Goal: Information Seeking & Learning: Check status

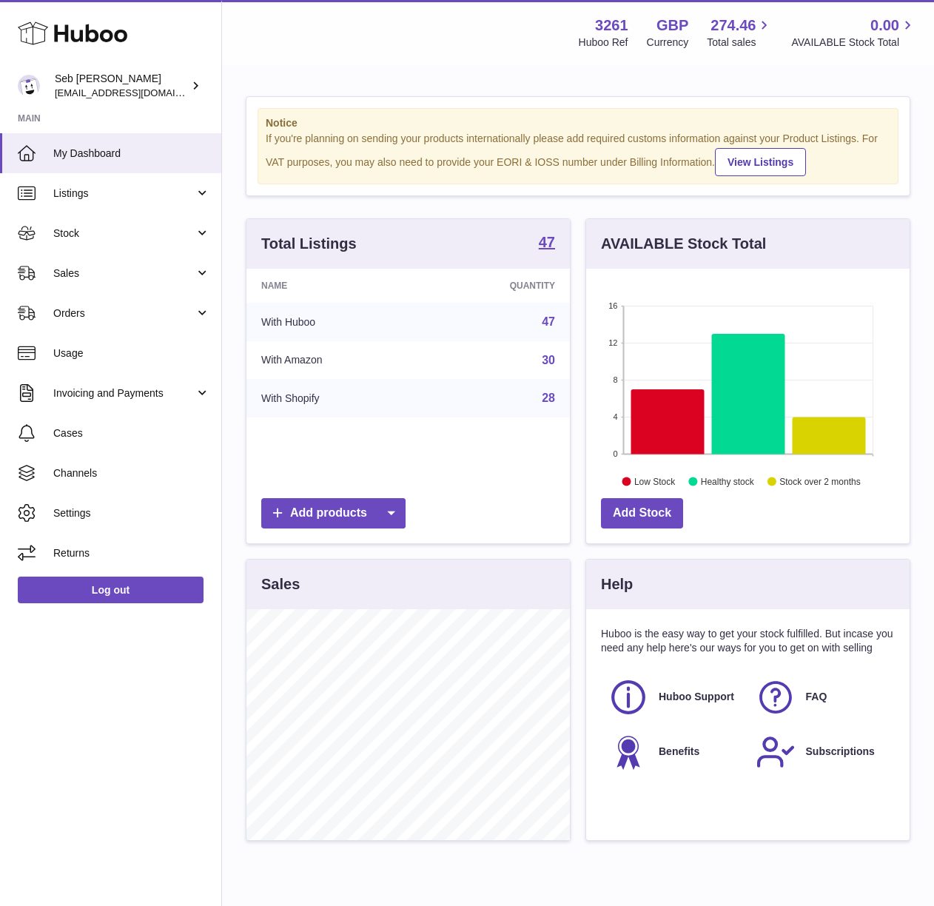
scroll to position [231, 323]
click at [157, 266] on span "Sales" at bounding box center [123, 273] width 141 height 14
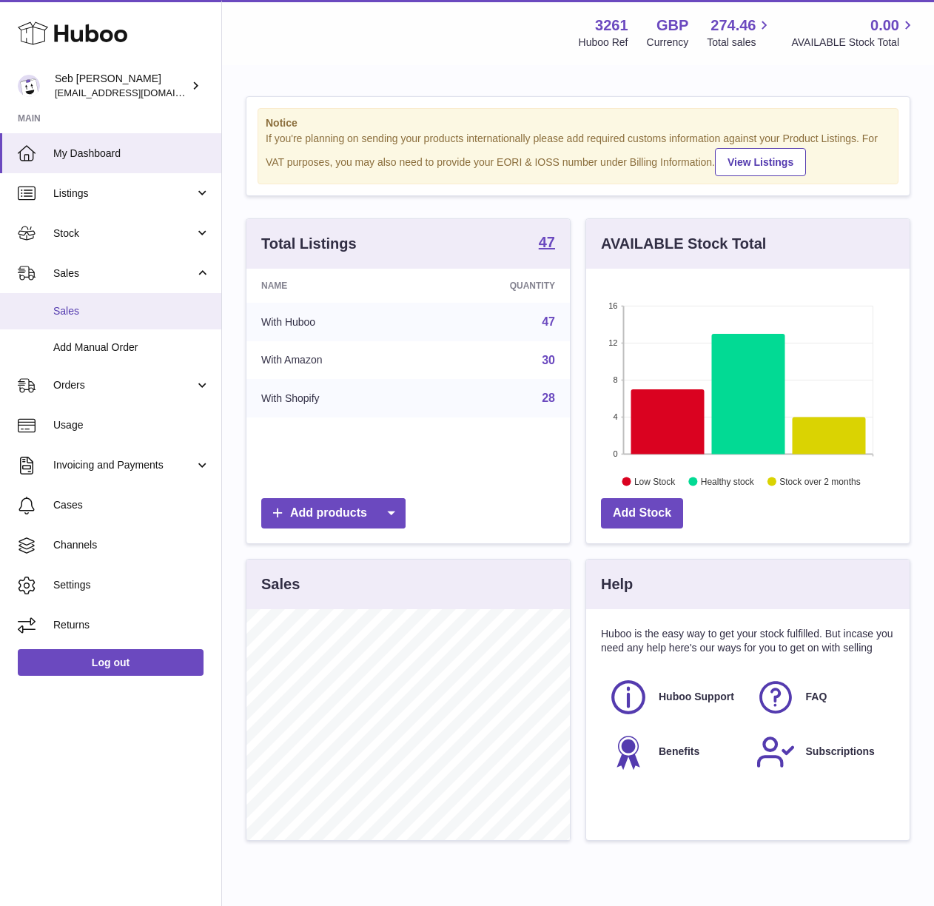
click at [156, 298] on link "Sales" at bounding box center [110, 311] width 221 height 36
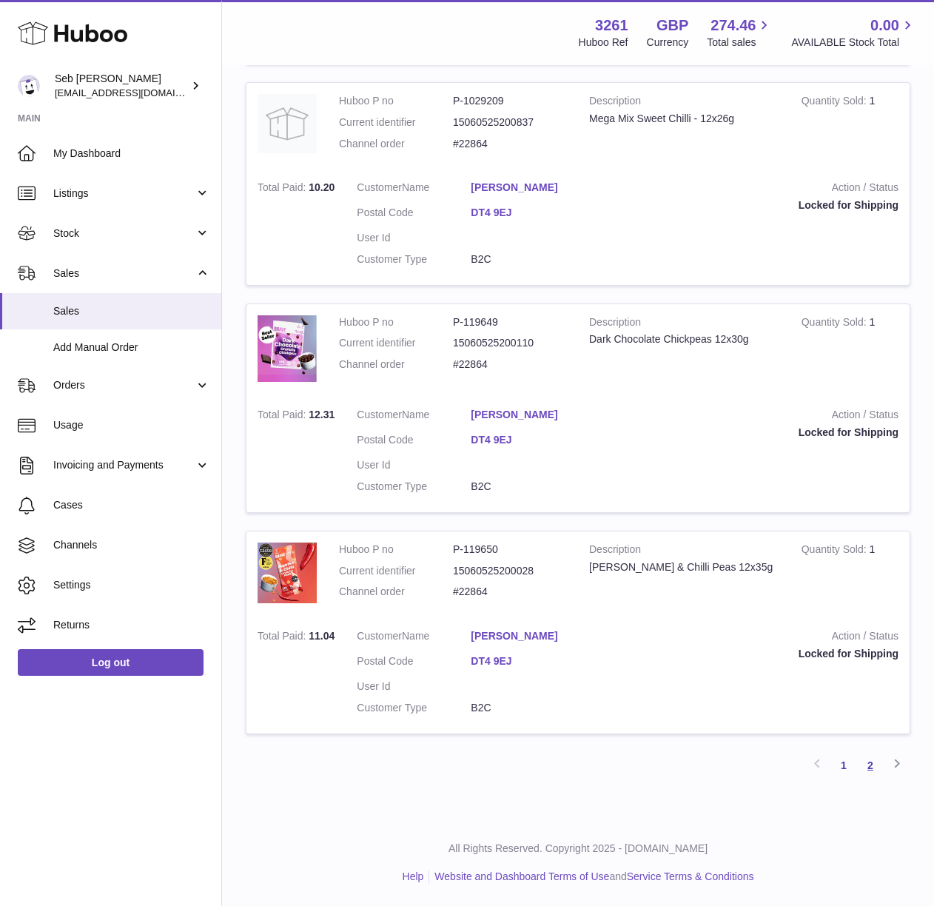
click at [879, 762] on link "2" at bounding box center [870, 765] width 27 height 27
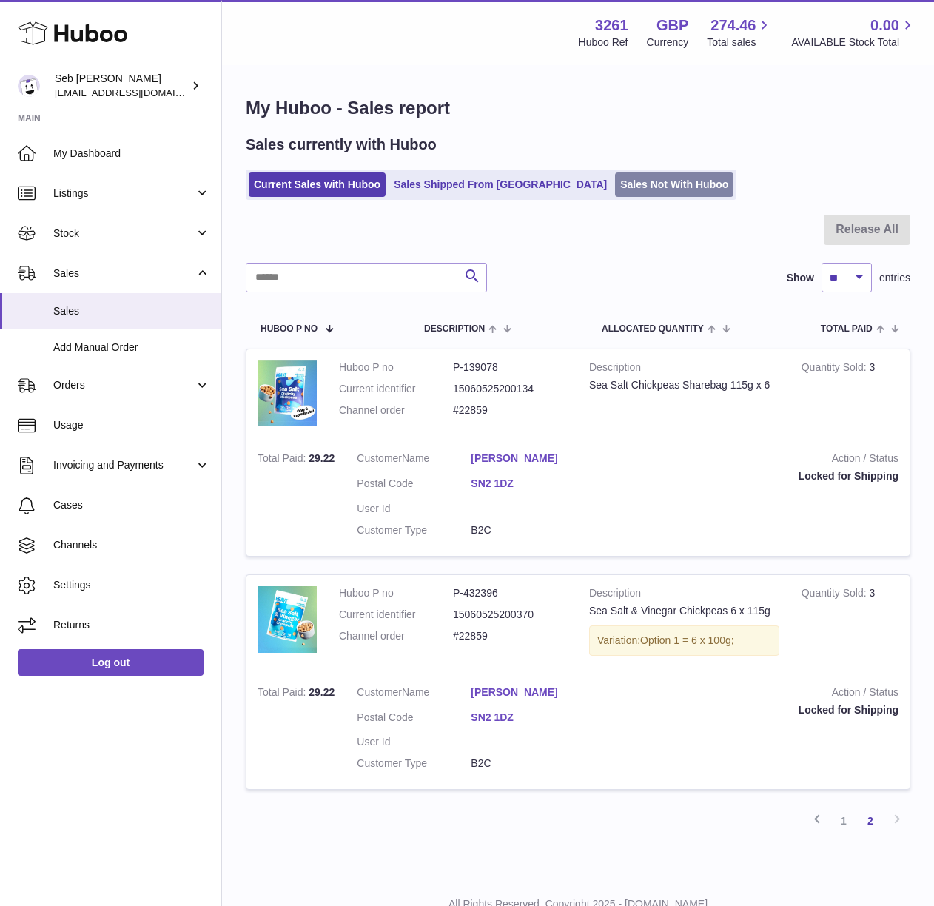
click at [615, 180] on link "Sales Not With Huboo" at bounding box center [674, 184] width 118 height 24
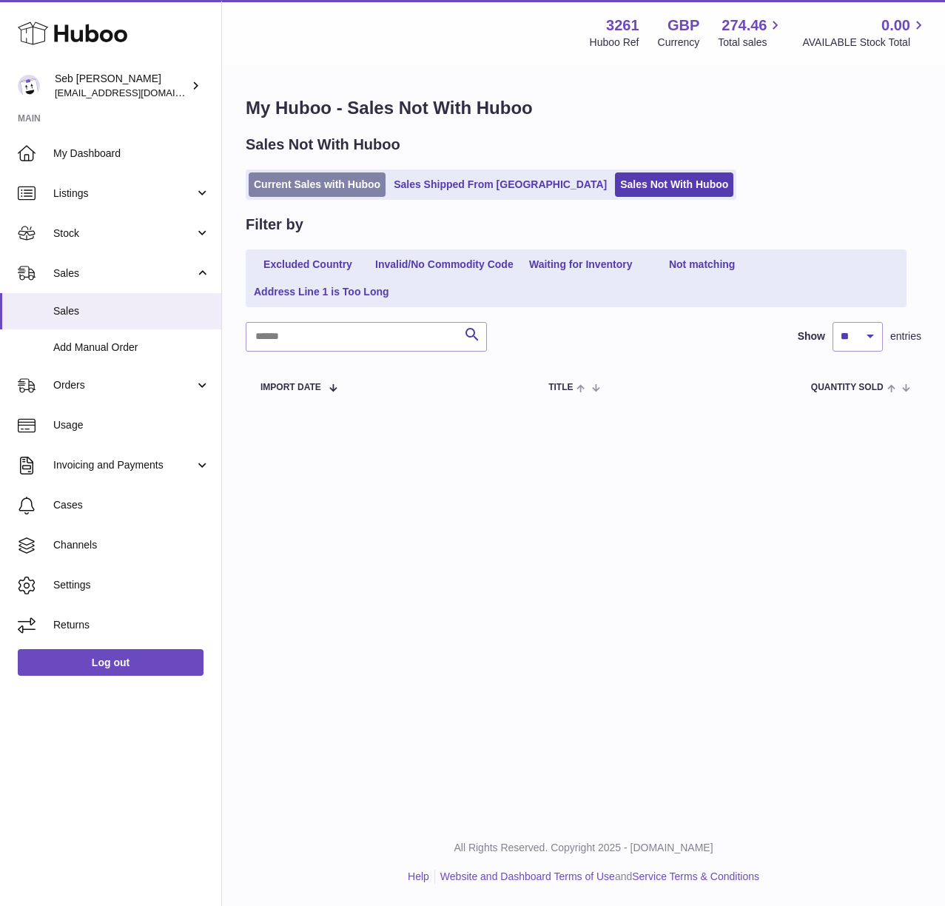
click at [369, 188] on link "Current Sales with Huboo" at bounding box center [317, 184] width 137 height 24
